Goal: Task Accomplishment & Management: Manage account settings

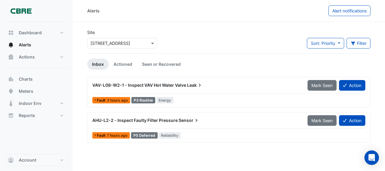
click at [154, 121] on span "AHU-L2-2 - Inspect Faulty Filter Pressure" at bounding box center [134, 120] width 85 height 5
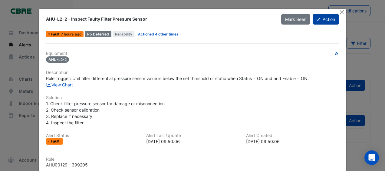
click at [321, 18] on button "Action" at bounding box center [326, 19] width 26 height 11
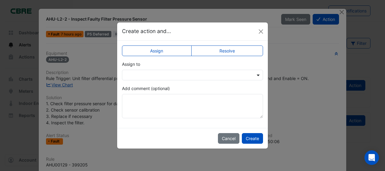
click at [257, 73] on span at bounding box center [259, 75] width 8 height 6
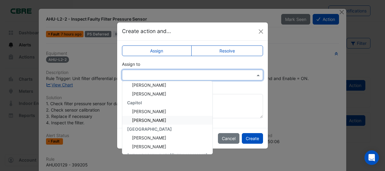
scroll to position [61, 0]
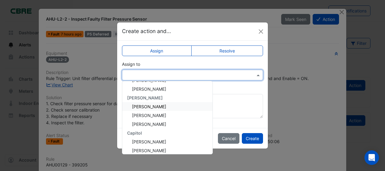
click at [149, 104] on span "[PERSON_NAME]" at bounding box center [149, 106] width 34 height 5
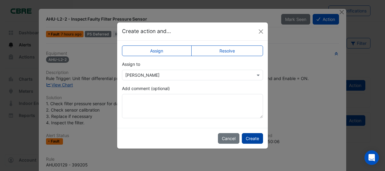
click at [249, 135] on button "Create" at bounding box center [252, 138] width 21 height 11
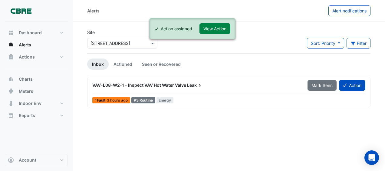
click at [144, 85] on span "VAV-L08-W2-1 - Inspect VAV Hot Water Valve" at bounding box center [139, 84] width 94 height 5
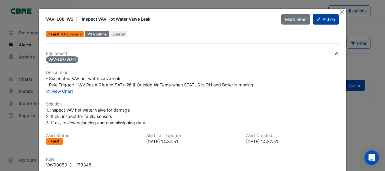
click at [329, 17] on button "Action" at bounding box center [326, 19] width 26 height 11
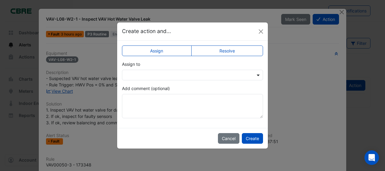
click at [257, 73] on span at bounding box center [259, 75] width 8 height 6
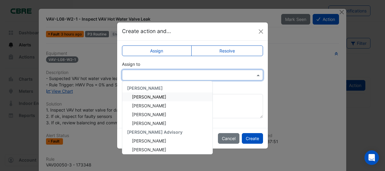
click at [146, 95] on span "[PERSON_NAME]" at bounding box center [149, 96] width 34 height 5
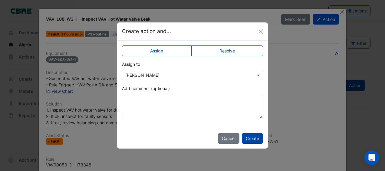
click at [254, 134] on button "Create" at bounding box center [252, 138] width 21 height 11
